Goal: Task Accomplishment & Management: Complete application form

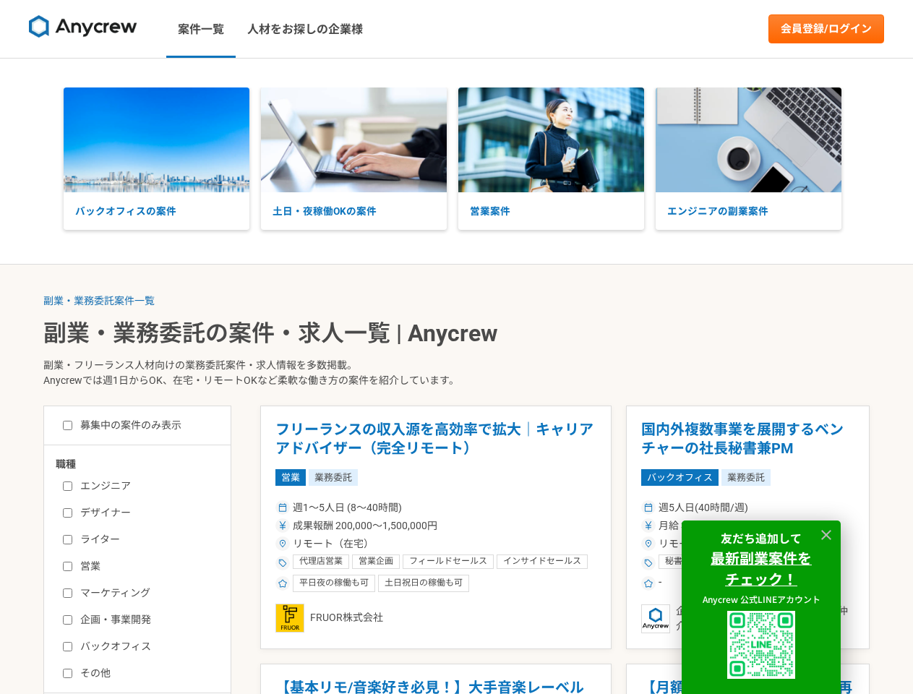
click at [456, 347] on p "副業・フリーランス人材向けの業務委託案件・求人情報を多数掲載。 Anycrewでは週1日からOK、在宅・リモートOKなど柔軟な働き方の案件を紹介しています。" at bounding box center [456, 375] width 827 height 59
click at [83, 29] on img at bounding box center [83, 26] width 108 height 23
click at [827, 29] on link "会員登録/ログイン" at bounding box center [827, 28] width 116 height 29
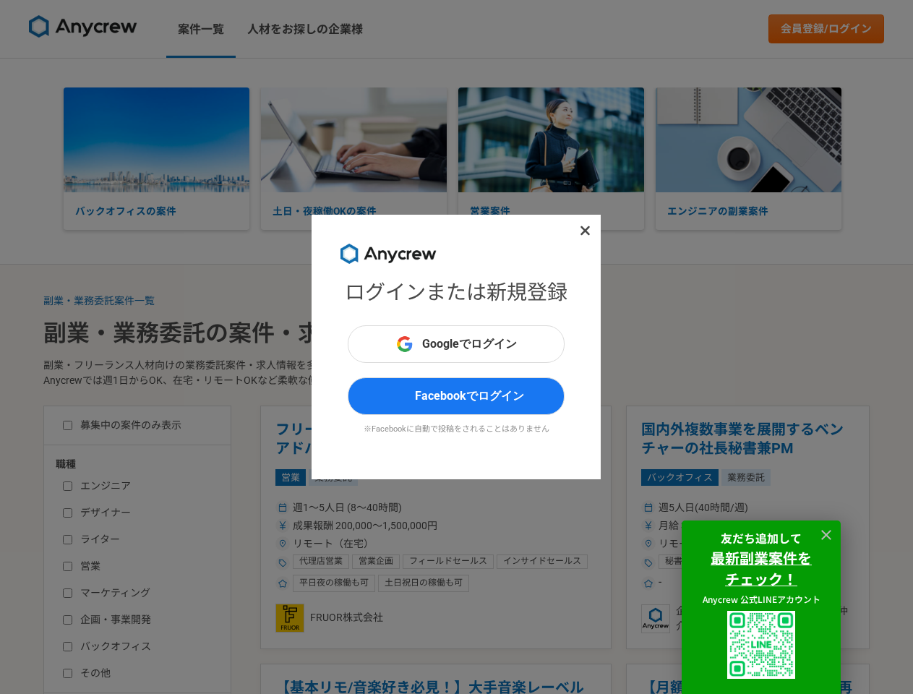
click at [156, 140] on div "ログインまたは新規登録 Googleでログイン Facebookでログイン ※Facebookに自動で投稿をされることはありません" at bounding box center [456, 347] width 913 height 694
click at [354, 140] on div "ログインまたは新規登録 Googleでログイン Facebookでログイン ※Facebookに自動で投稿をされることはありません" at bounding box center [456, 347] width 913 height 694
click at [551, 140] on div "ログインまたは新規登録 Googleでログイン Facebookでログイン ※Facebookに自動で投稿をされることはありません" at bounding box center [456, 347] width 913 height 694
click at [749, 140] on div "ログインまたは新規登録 Googleでログイン Facebookでログイン ※Facebookに自動で投稿をされることはありません" at bounding box center [456, 347] width 913 height 694
click at [99, 301] on div "ログインまたは新規登録 Googleでログイン Facebookでログイン ※Facebookに自動で投稿をされることはありません" at bounding box center [456, 347] width 913 height 694
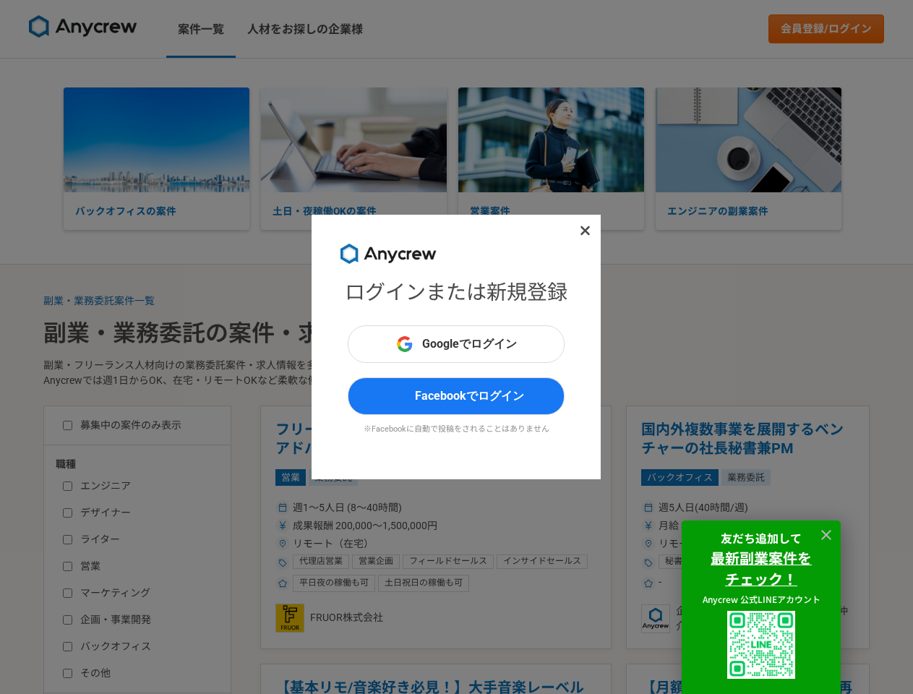
click at [409, 526] on div "ログインまたは新規登録 Googleでログイン Facebookでログイン ※Facebookに自動で投稿をされることはありません" at bounding box center [456, 347] width 913 height 694
click at [409, 678] on div "ログインまたは新規登録 Googleでログイン Facebookでログイン ※Facebookに自動で投稿をされることはありません" at bounding box center [456, 347] width 913 height 694
